Goal: Find specific fact: Find specific fact

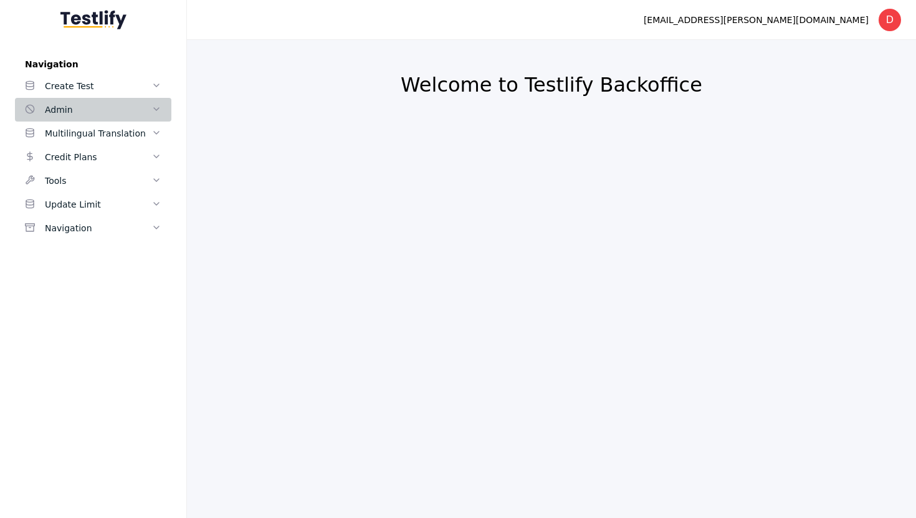
click at [82, 107] on div "Admin" at bounding box center [98, 109] width 107 height 15
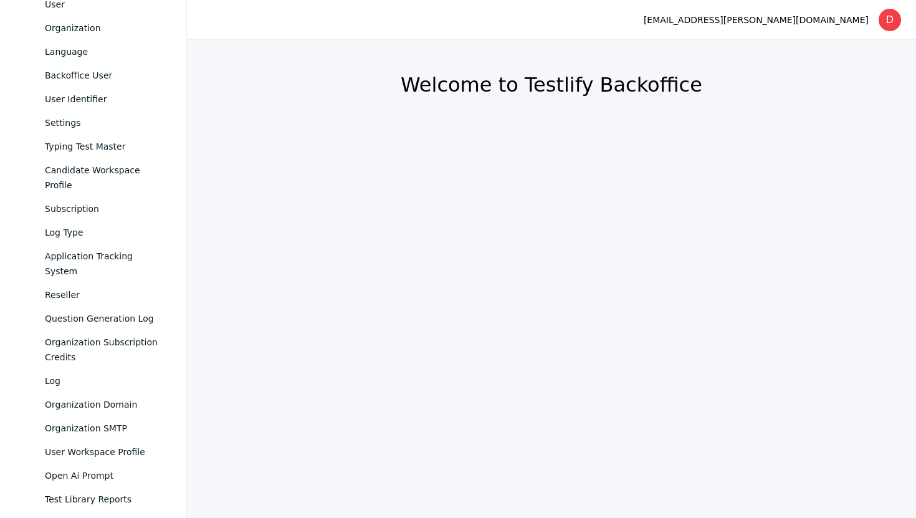
scroll to position [172, 0]
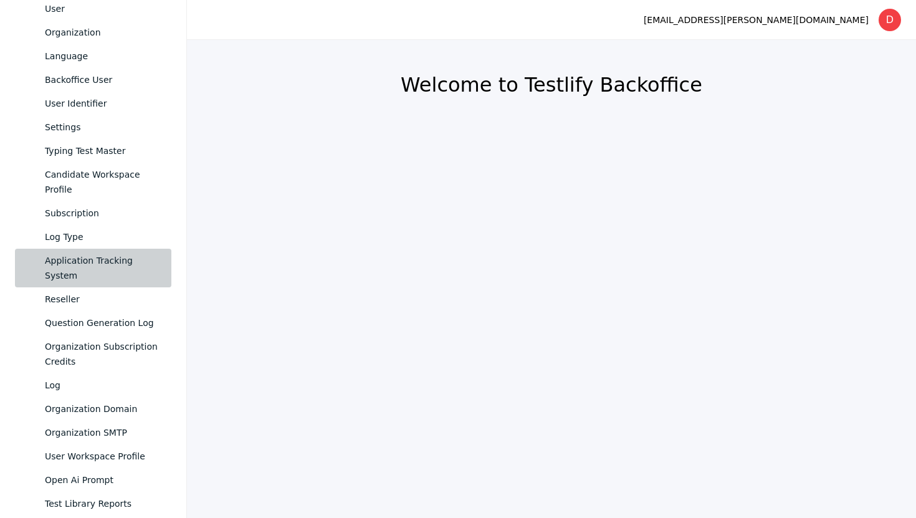
click at [101, 253] on div "Application Tracking System" at bounding box center [103, 268] width 117 height 30
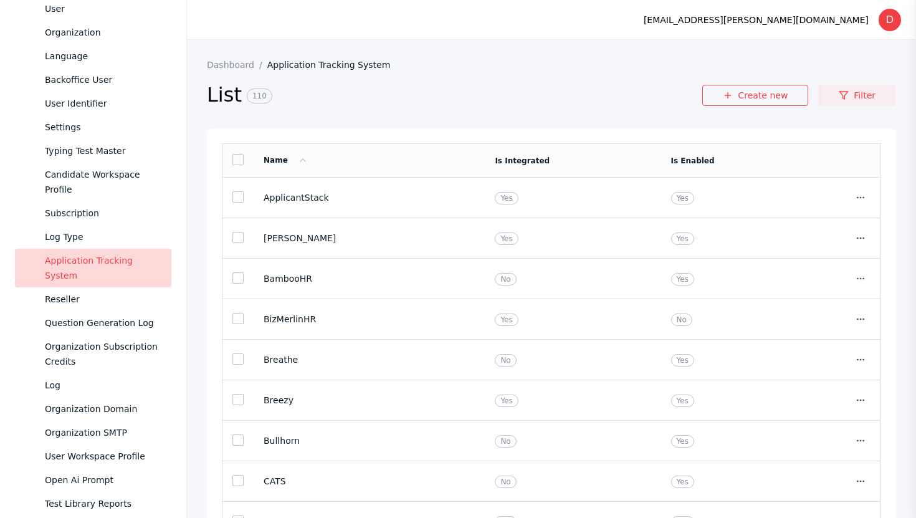
click at [866, 89] on link "Filter" at bounding box center [857, 95] width 78 height 21
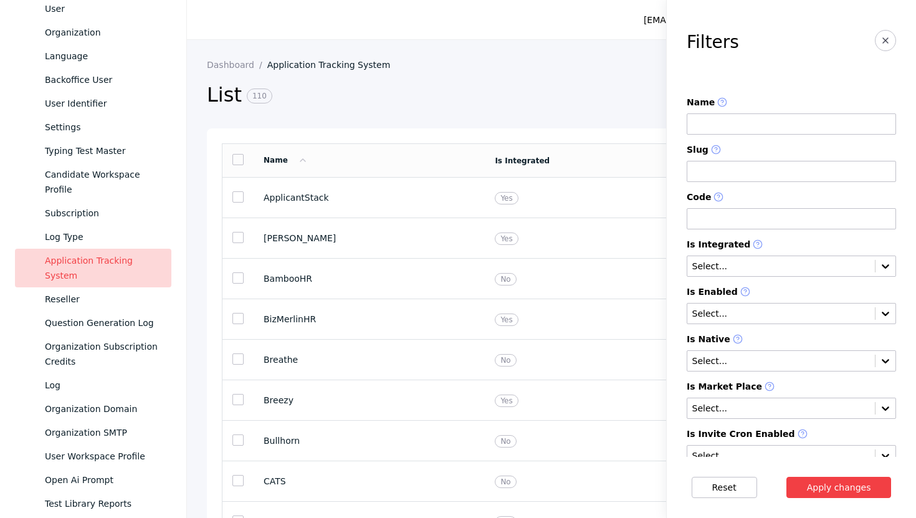
click at [711, 118] on input at bounding box center [791, 123] width 209 height 21
type input "****"
click at [840, 487] on button "Apply changes" at bounding box center [838, 487] width 105 height 21
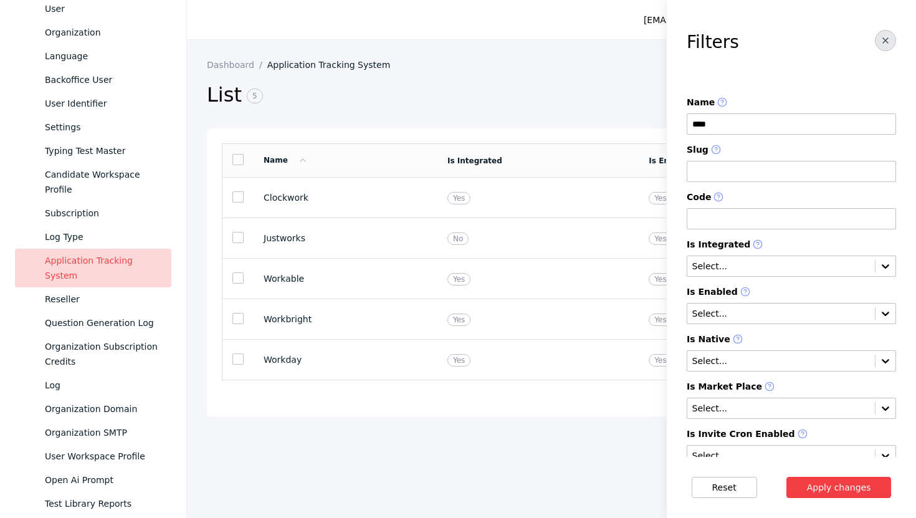
click at [889, 34] on button "button" at bounding box center [885, 40] width 21 height 21
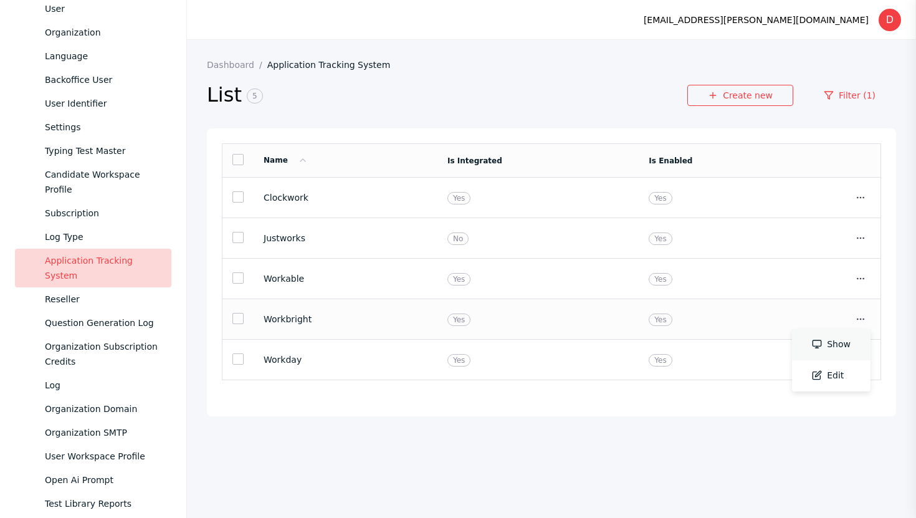
click at [842, 346] on link "Show" at bounding box center [831, 344] width 78 height 31
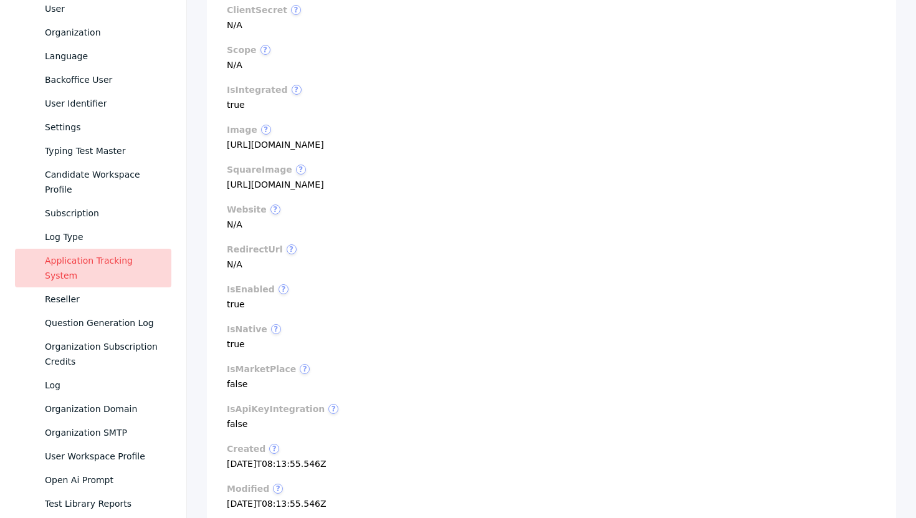
scroll to position [378, 0]
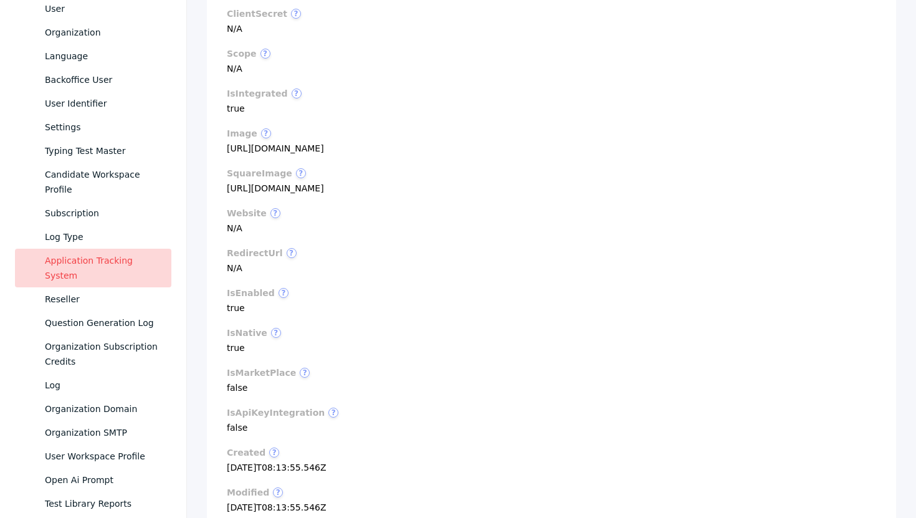
click at [360, 153] on section "image ? [URL][DOMAIN_NAME]" at bounding box center [551, 140] width 649 height 25
copy section "[URL][DOMAIN_NAME]"
click at [315, 193] on section "squareImage ? [URL][DOMAIN_NAME]" at bounding box center [551, 180] width 649 height 25
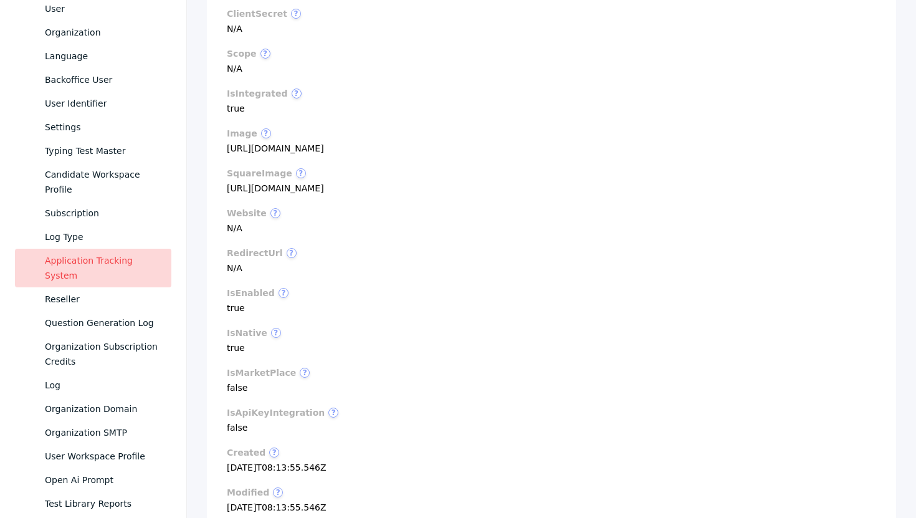
click at [315, 193] on section "squareImage ? [URL][DOMAIN_NAME]" at bounding box center [551, 180] width 649 height 25
copy section "[URL][DOMAIN_NAME]"
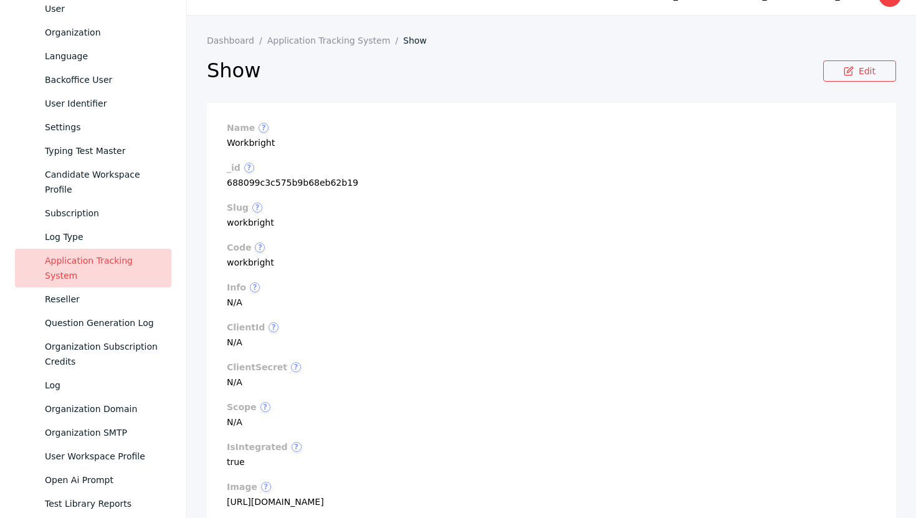
scroll to position [25, 0]
click at [89, 253] on div "Application Tracking System" at bounding box center [103, 268] width 117 height 30
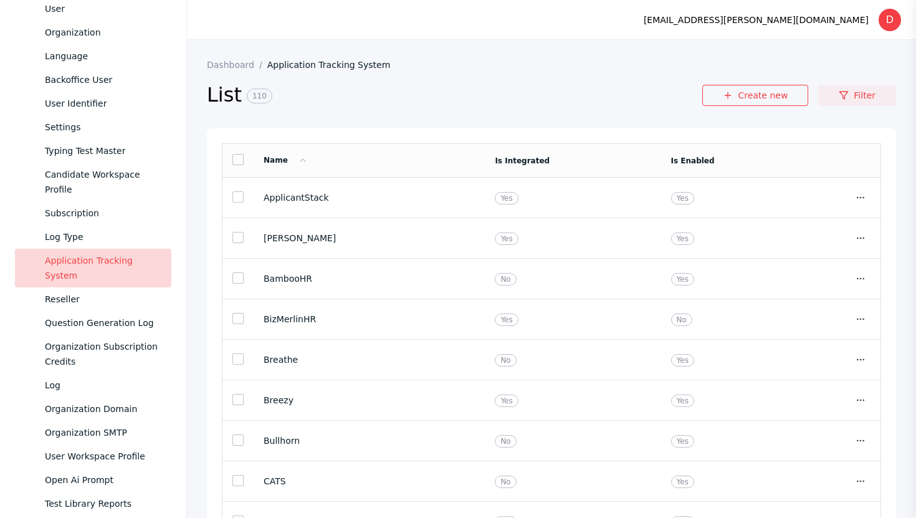
click at [867, 100] on link "Filter" at bounding box center [857, 95] width 78 height 21
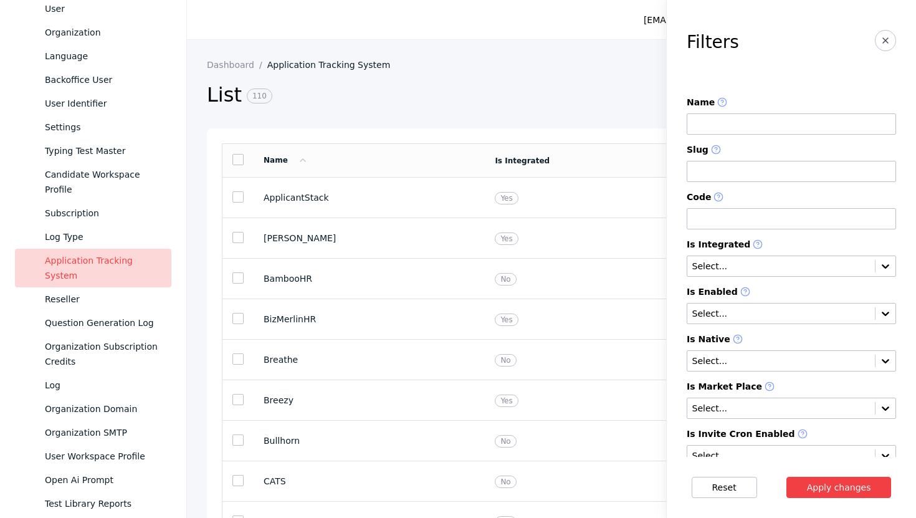
click at [754, 123] on input at bounding box center [791, 123] width 209 height 21
type input "****"
click at [839, 482] on button "Apply changes" at bounding box center [838, 487] width 105 height 21
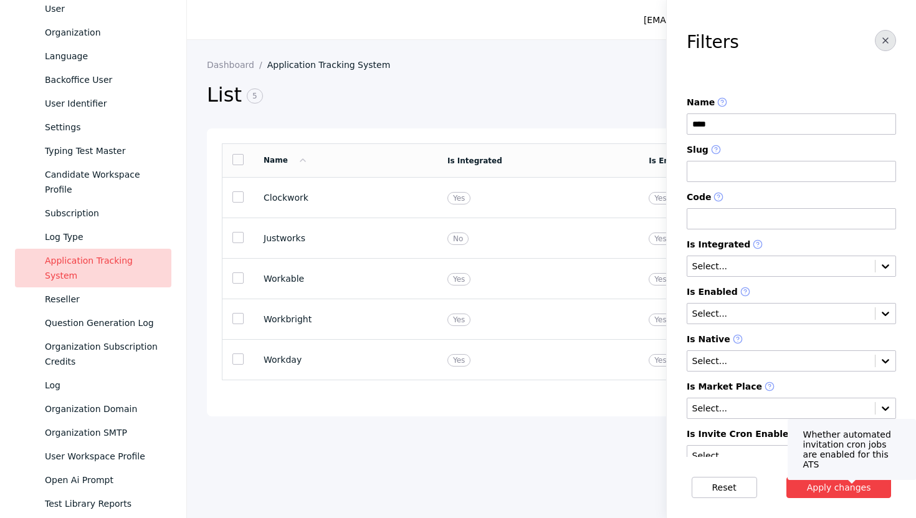
click at [885, 38] on icon "button" at bounding box center [885, 41] width 10 height 10
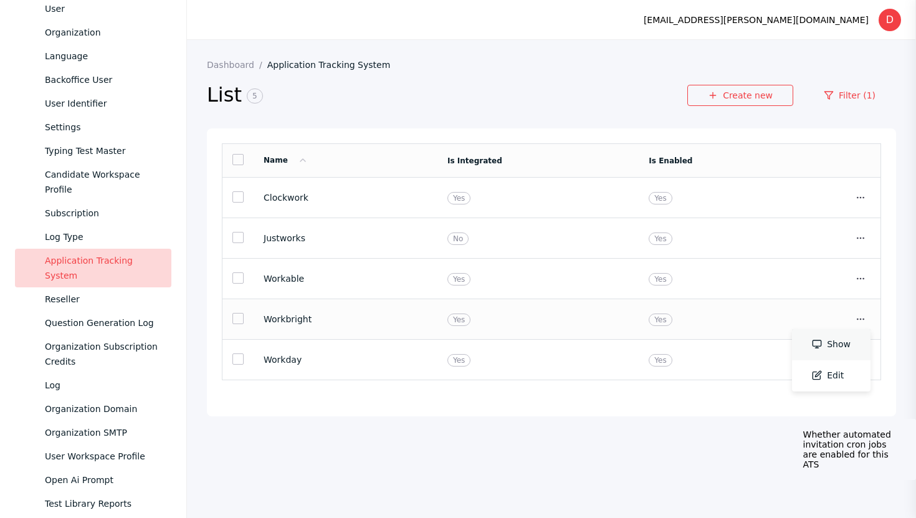
click at [842, 338] on link "Show" at bounding box center [831, 344] width 78 height 31
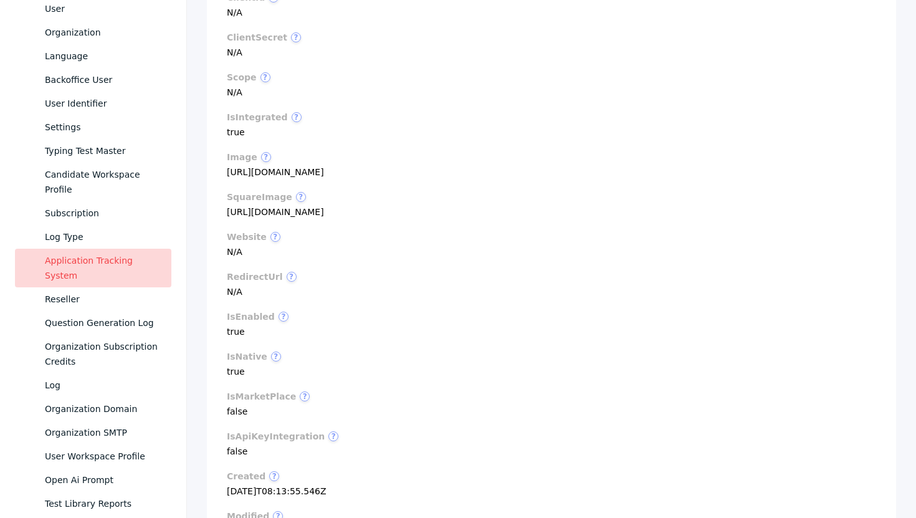
scroll to position [346, 0]
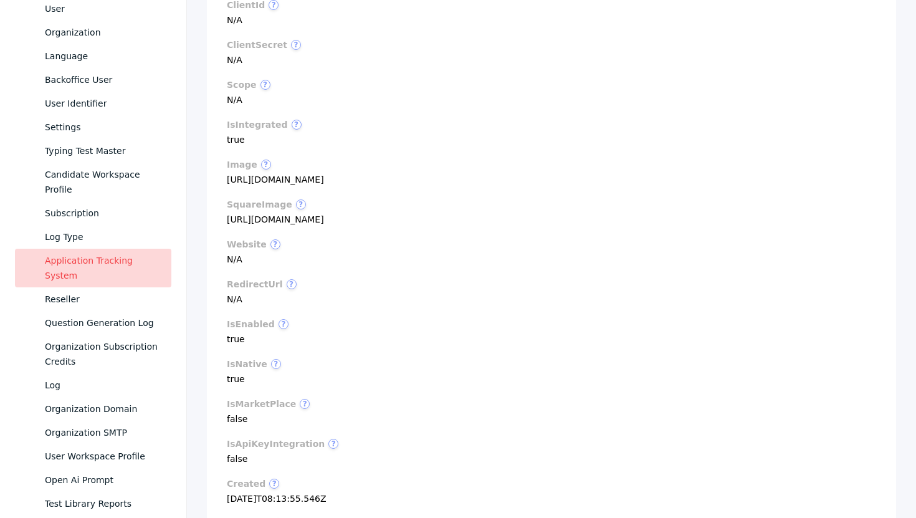
click at [373, 184] on section "image ? [URL][DOMAIN_NAME]" at bounding box center [551, 171] width 649 height 25
copy section "[URL][DOMAIN_NAME]"
click at [412, 184] on section "image ? [URL][DOMAIN_NAME]" at bounding box center [551, 171] width 649 height 25
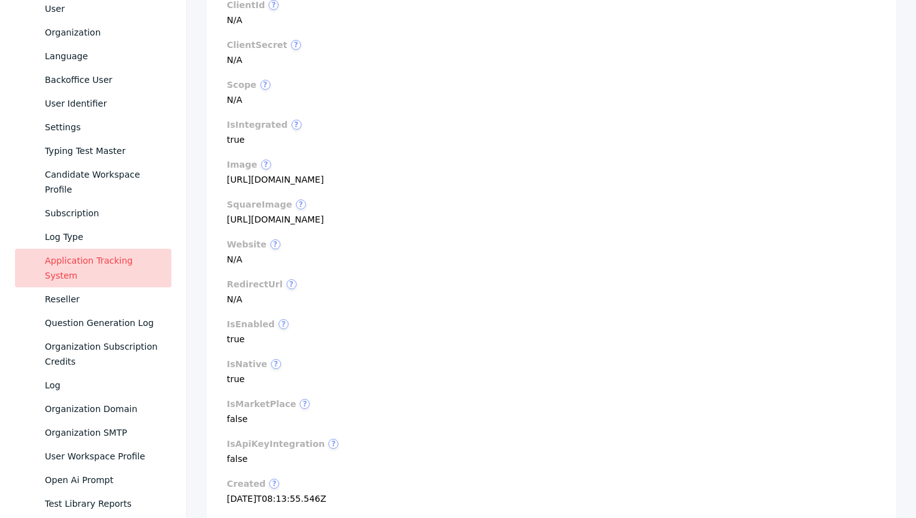
click at [412, 184] on section "image ? [URL][DOMAIN_NAME]" at bounding box center [551, 171] width 649 height 25
click at [347, 184] on section "image ? [URL][DOMAIN_NAME]" at bounding box center [551, 171] width 649 height 25
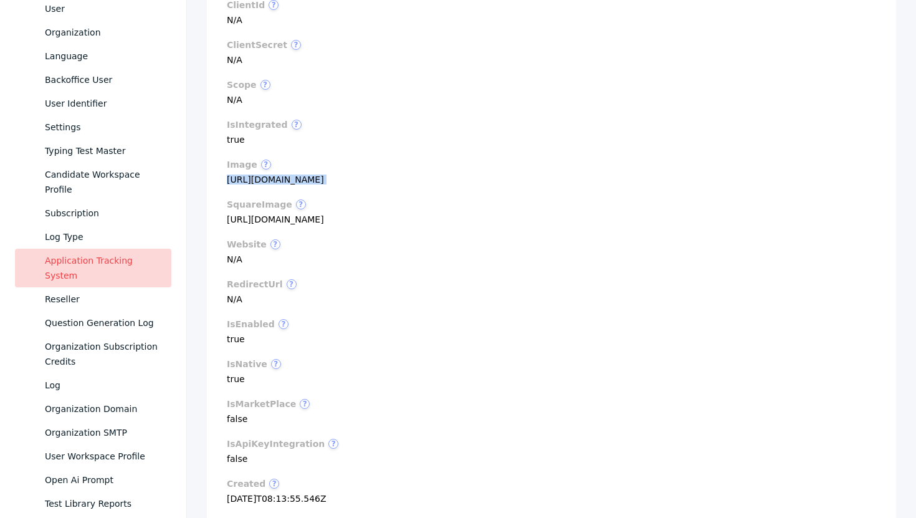
click at [366, 184] on section "image ? [URL][DOMAIN_NAME]" at bounding box center [551, 171] width 649 height 25
click at [381, 184] on section "image ? [URL][DOMAIN_NAME]" at bounding box center [551, 171] width 649 height 25
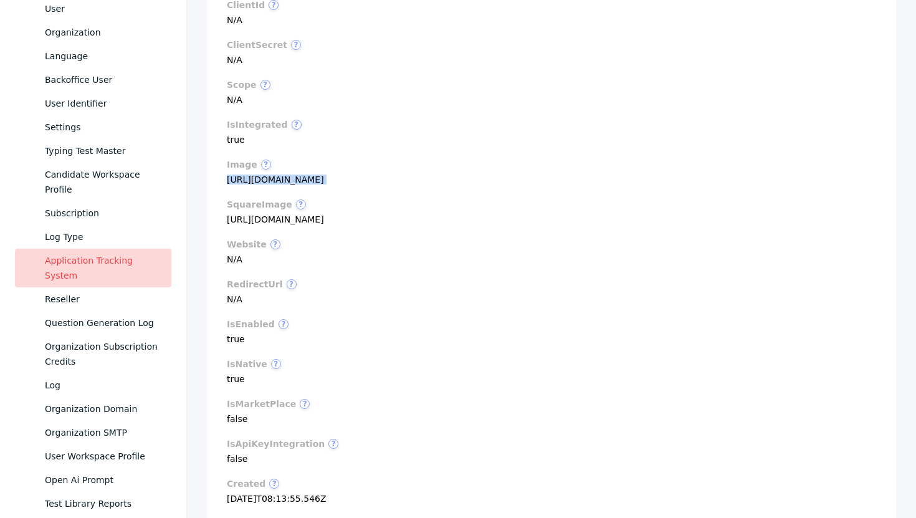
click at [381, 184] on section "image ? [URL][DOMAIN_NAME]" at bounding box center [551, 171] width 649 height 25
click at [412, 184] on section "image ? [URL][DOMAIN_NAME]" at bounding box center [551, 171] width 649 height 25
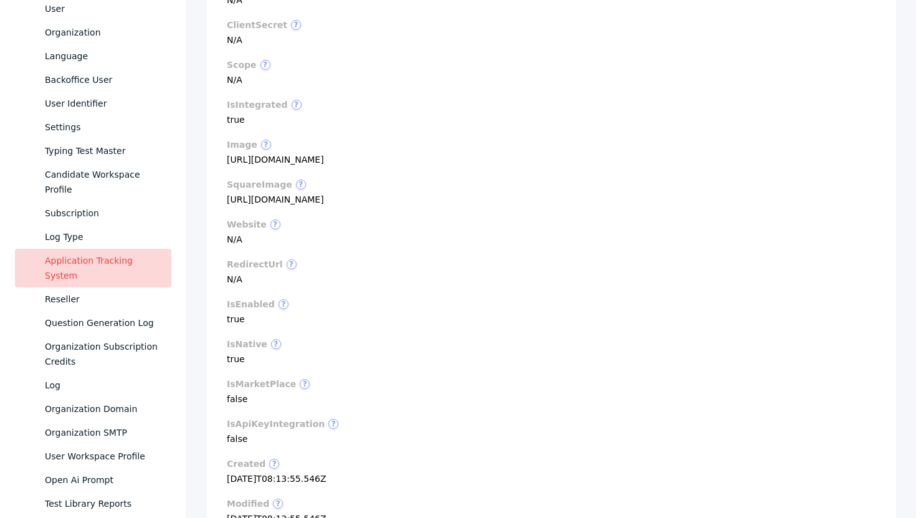
click at [397, 204] on section "squareImage ? [URL][DOMAIN_NAME]" at bounding box center [551, 191] width 649 height 25
click at [343, 162] on section "image ? [URL][DOMAIN_NAME]" at bounding box center [551, 152] width 649 height 25
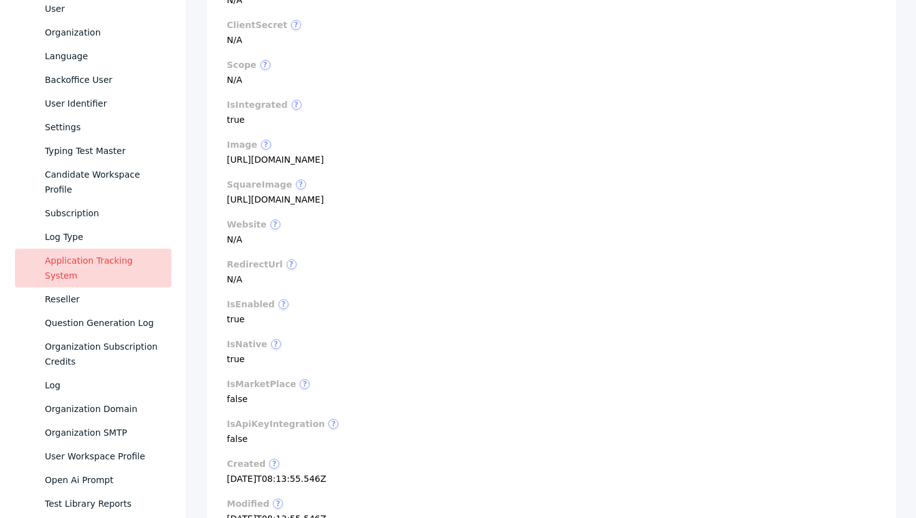
click at [343, 162] on section "image ? [URL][DOMAIN_NAME]" at bounding box center [551, 152] width 649 height 25
copy section "[URL][DOMAIN_NAME]"
